Goal: Information Seeking & Learning: Find specific fact

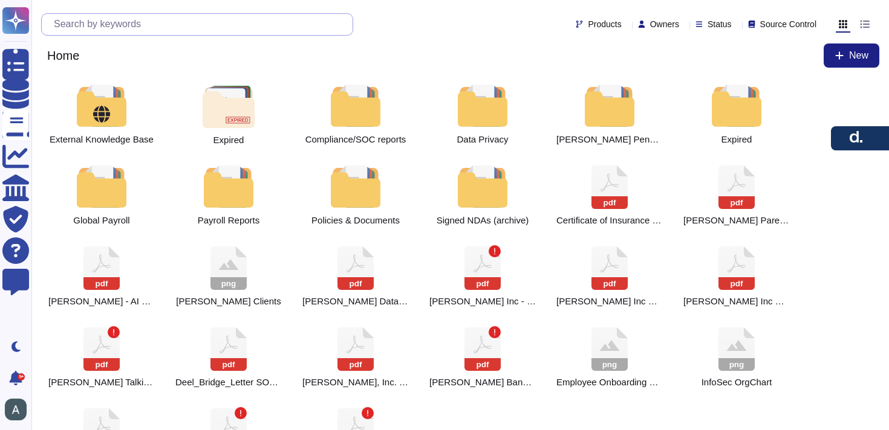
click at [110, 28] on input "text" at bounding box center [200, 24] width 305 height 21
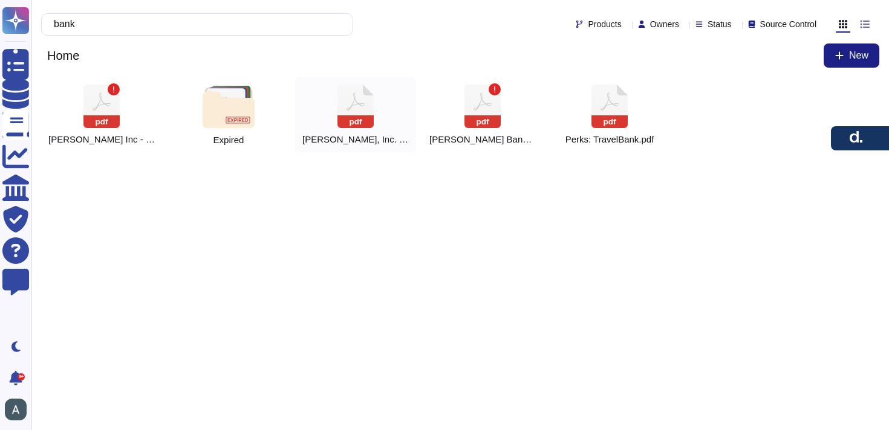
type input "bank"
click at [372, 105] on icon at bounding box center [355, 107] width 36 height 44
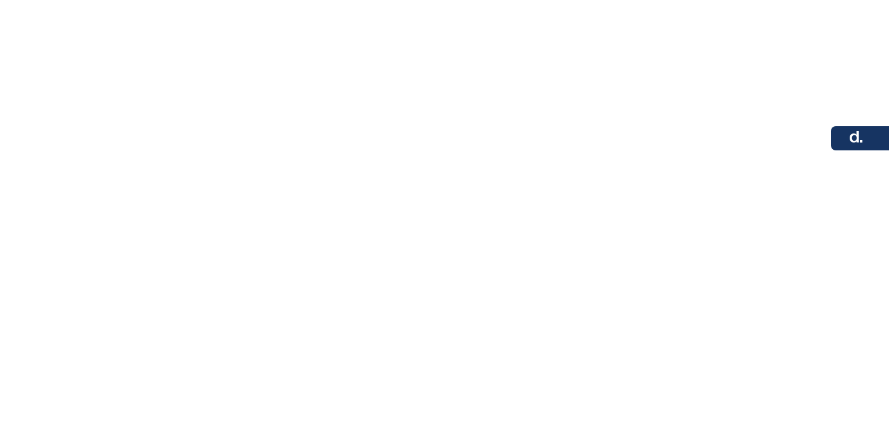
click at [726, 0] on html at bounding box center [444, 0] width 889 height 0
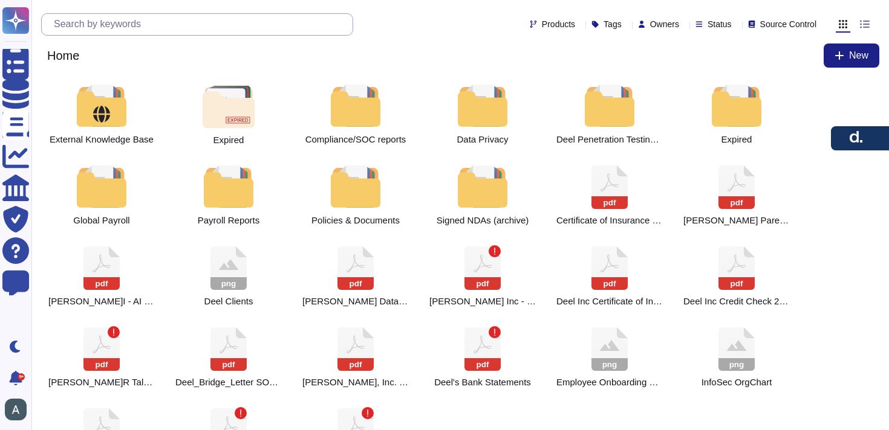
click at [206, 25] on input "text" at bounding box center [200, 24] width 305 height 21
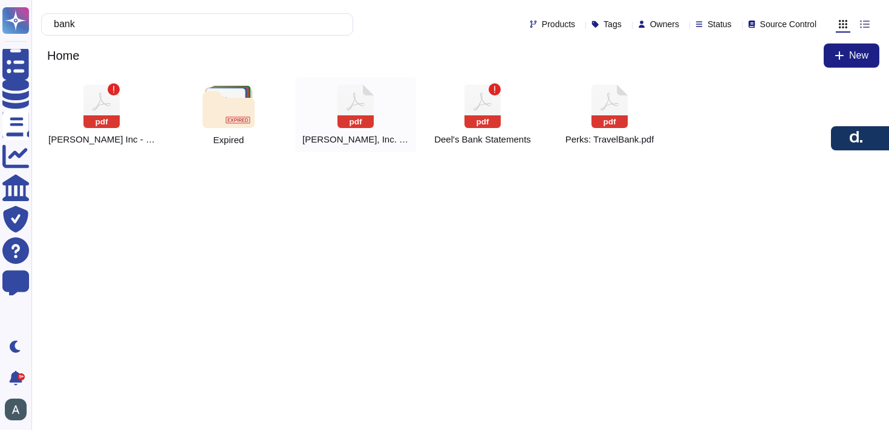
type input "bank"
click at [366, 108] on icon at bounding box center [355, 107] width 36 height 44
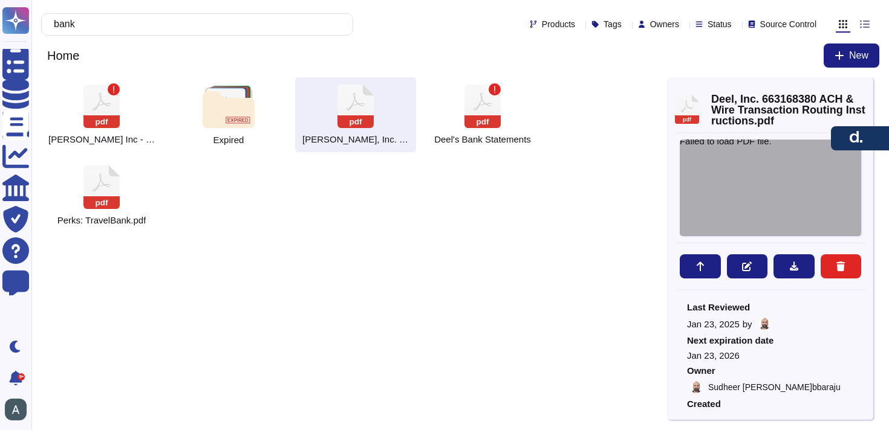
click at [777, 202] on div "Failed to load PDF file." at bounding box center [769, 188] width 181 height 97
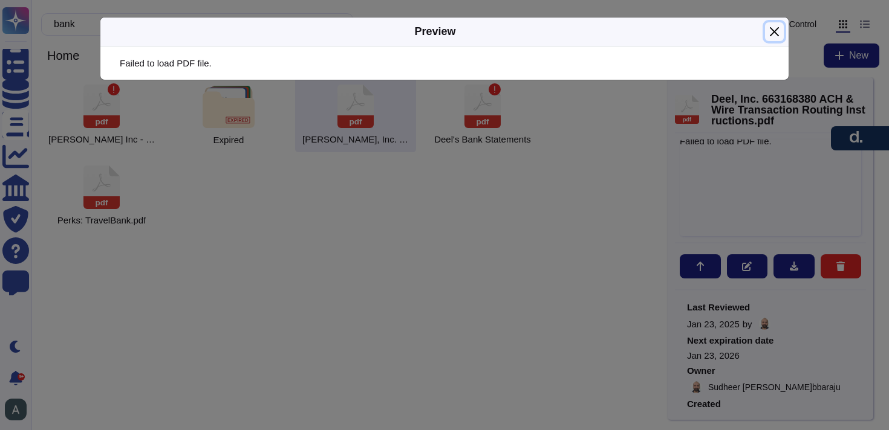
click at [769, 34] on button "Close" at bounding box center [774, 31] width 19 height 19
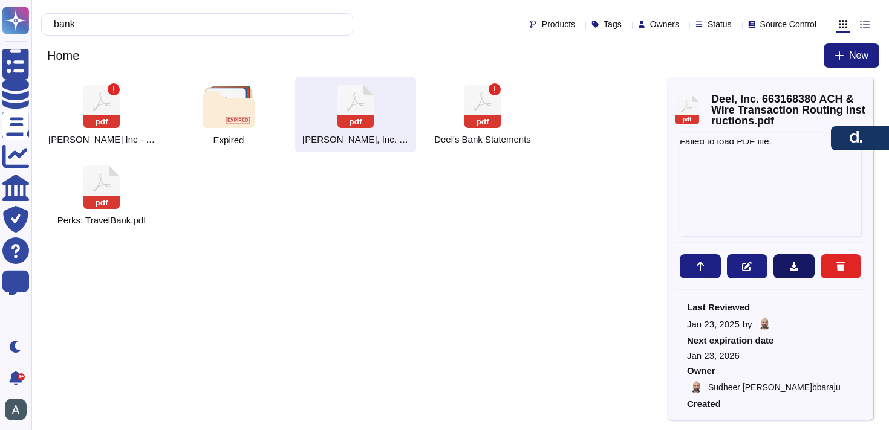
click at [797, 270] on icon at bounding box center [794, 267] width 10 height 10
